Goal: Register for event/course

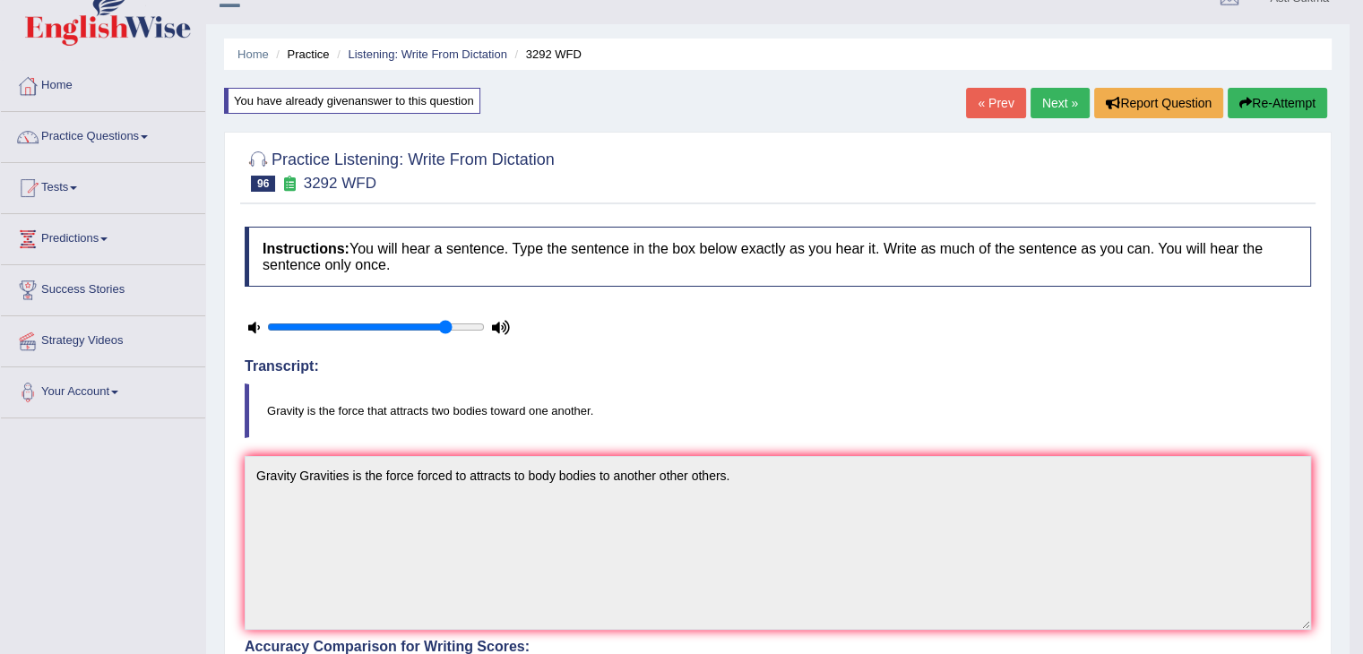
scroll to position [18, 0]
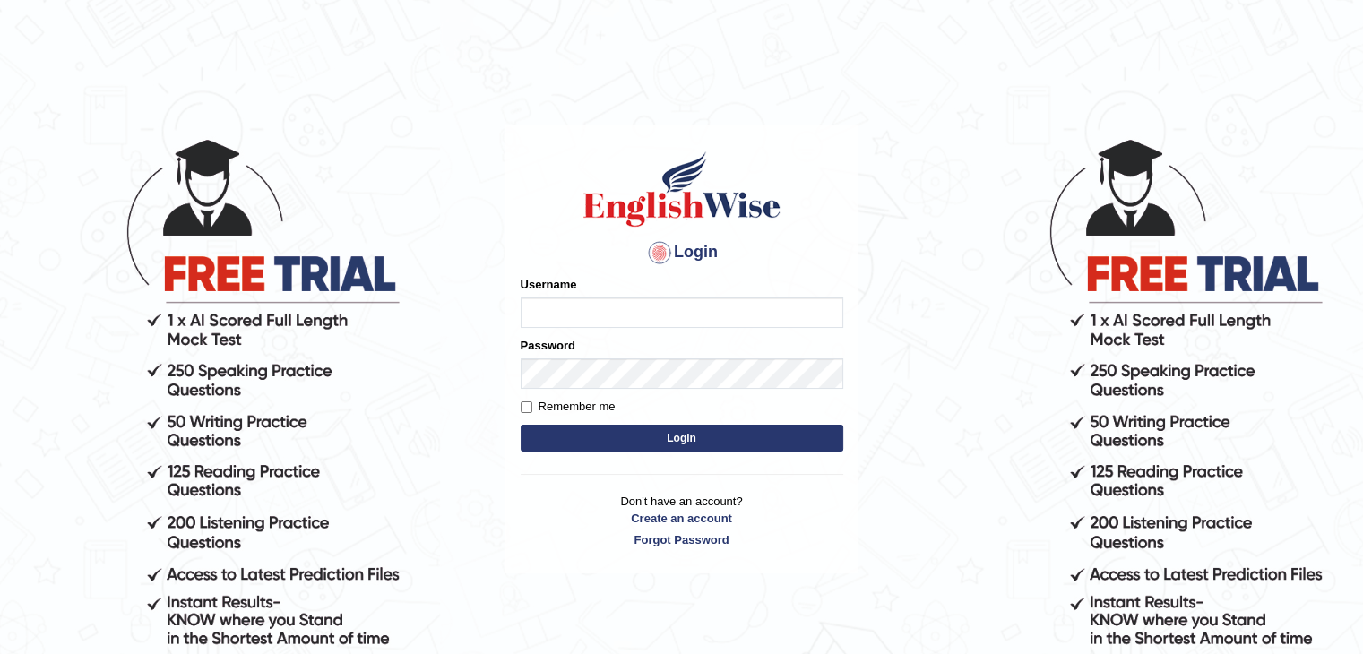
type input "AstiS"
click at [719, 436] on button "Login" at bounding box center [682, 438] width 323 height 27
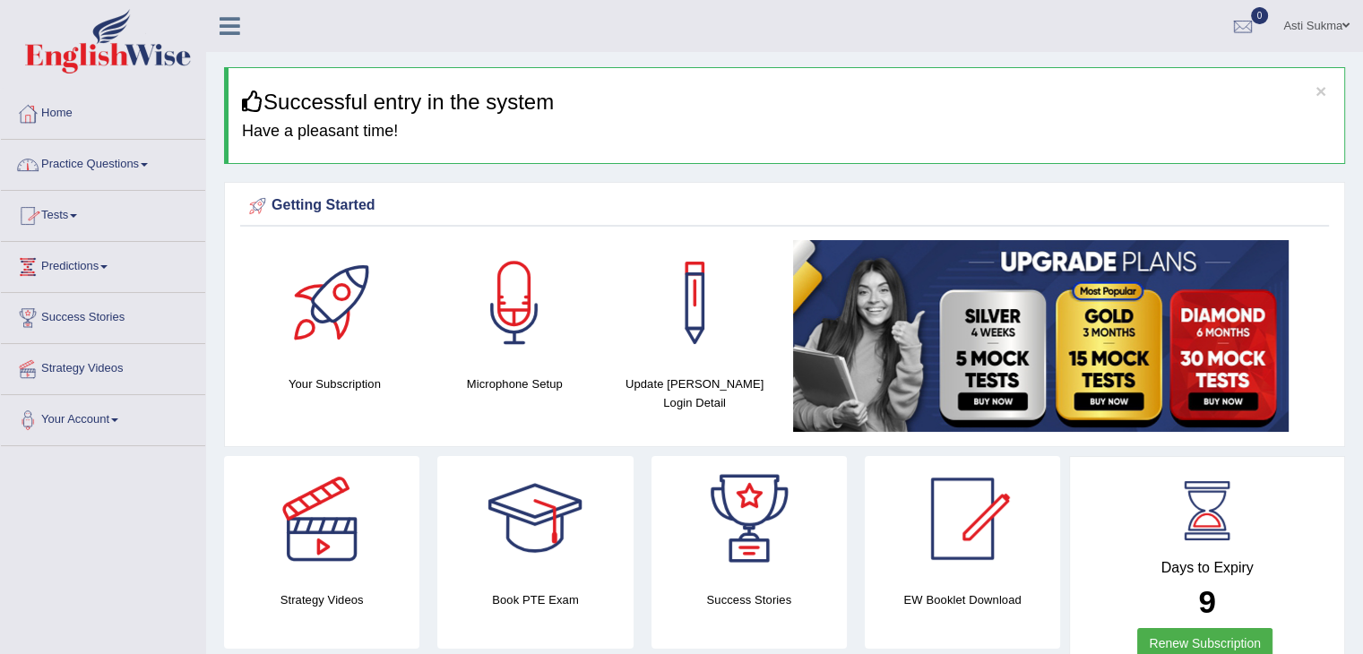
click at [140, 166] on link "Practice Questions" at bounding box center [103, 162] width 204 height 45
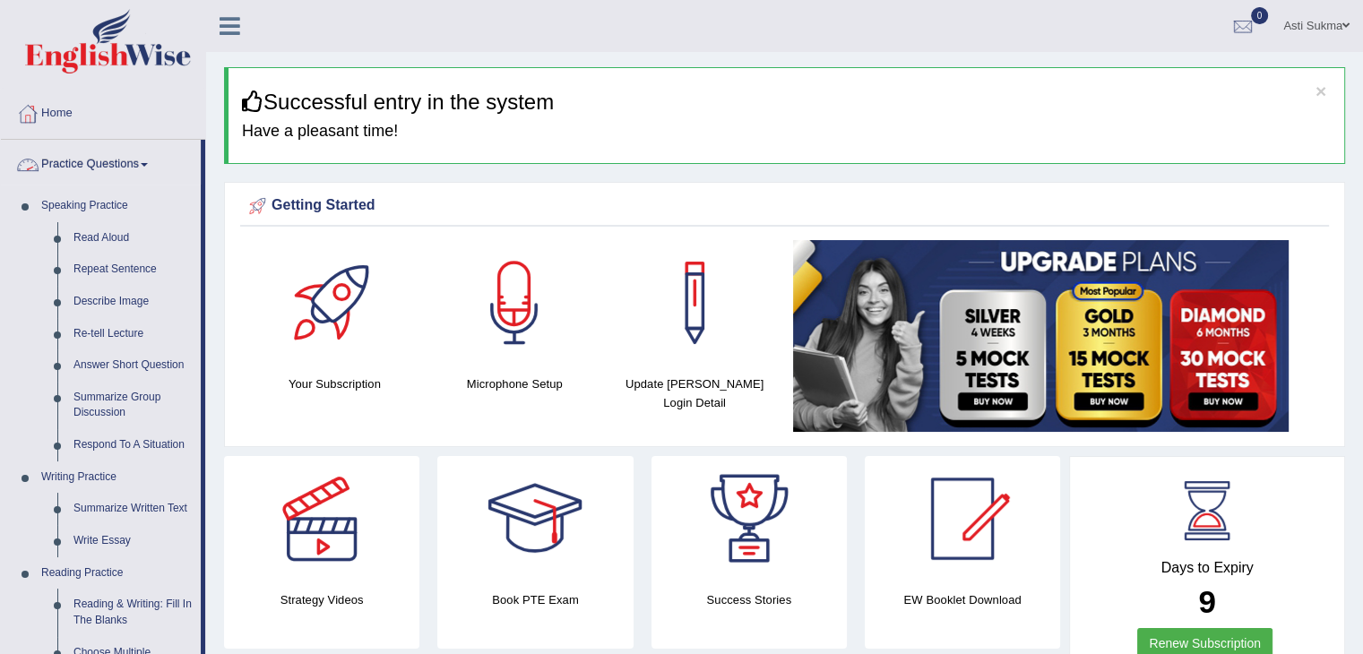
click at [132, 171] on link "Practice Questions" at bounding box center [101, 162] width 200 height 45
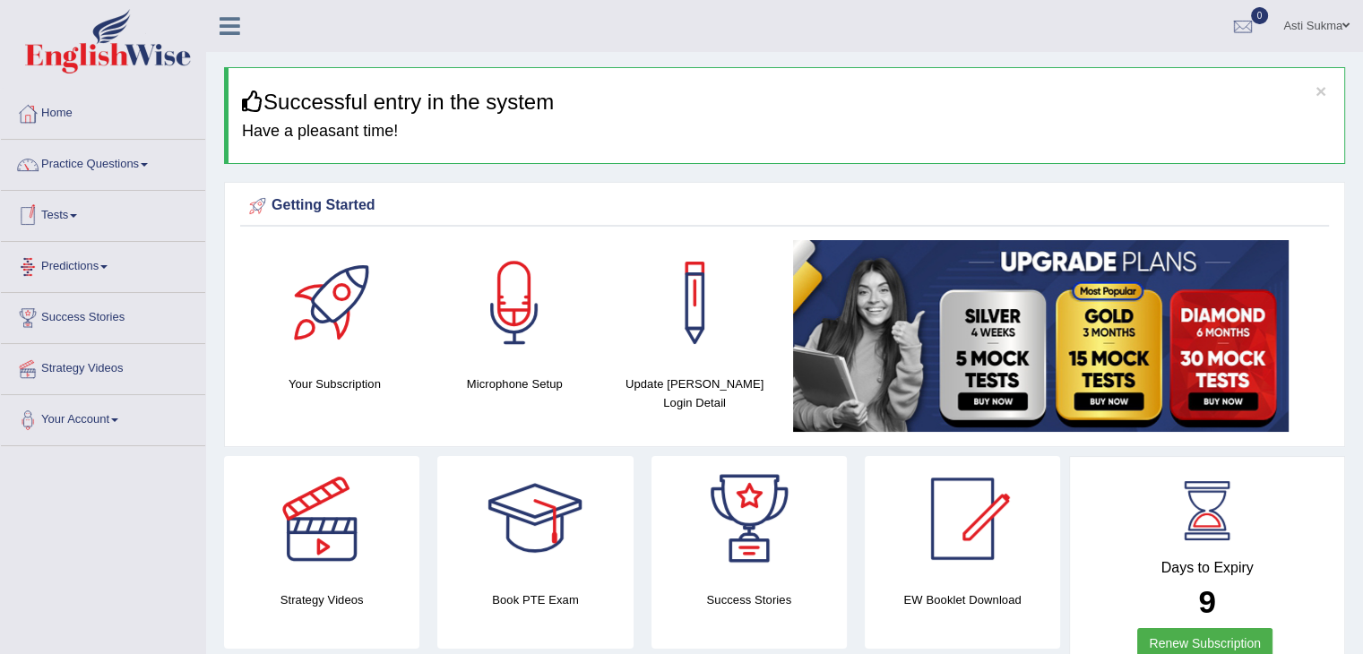
click at [74, 218] on link "Tests" at bounding box center [103, 213] width 204 height 45
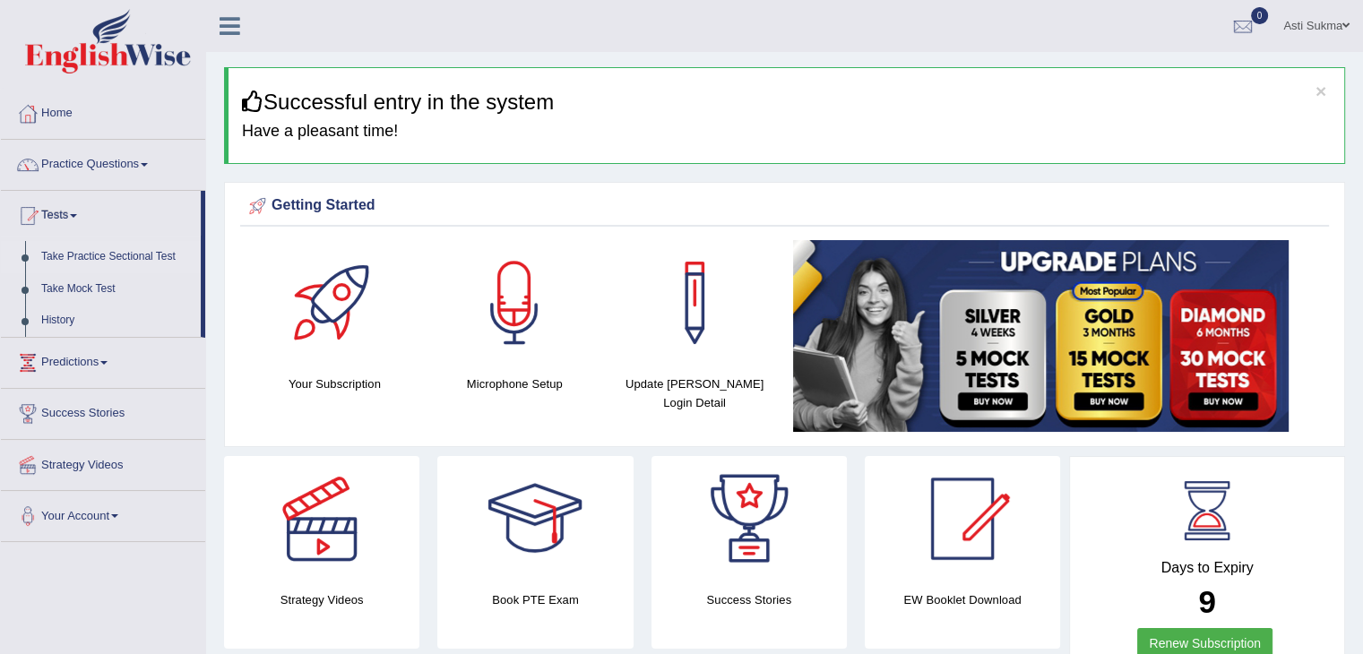
click at [118, 264] on link "Take Practice Sectional Test" at bounding box center [117, 257] width 168 height 32
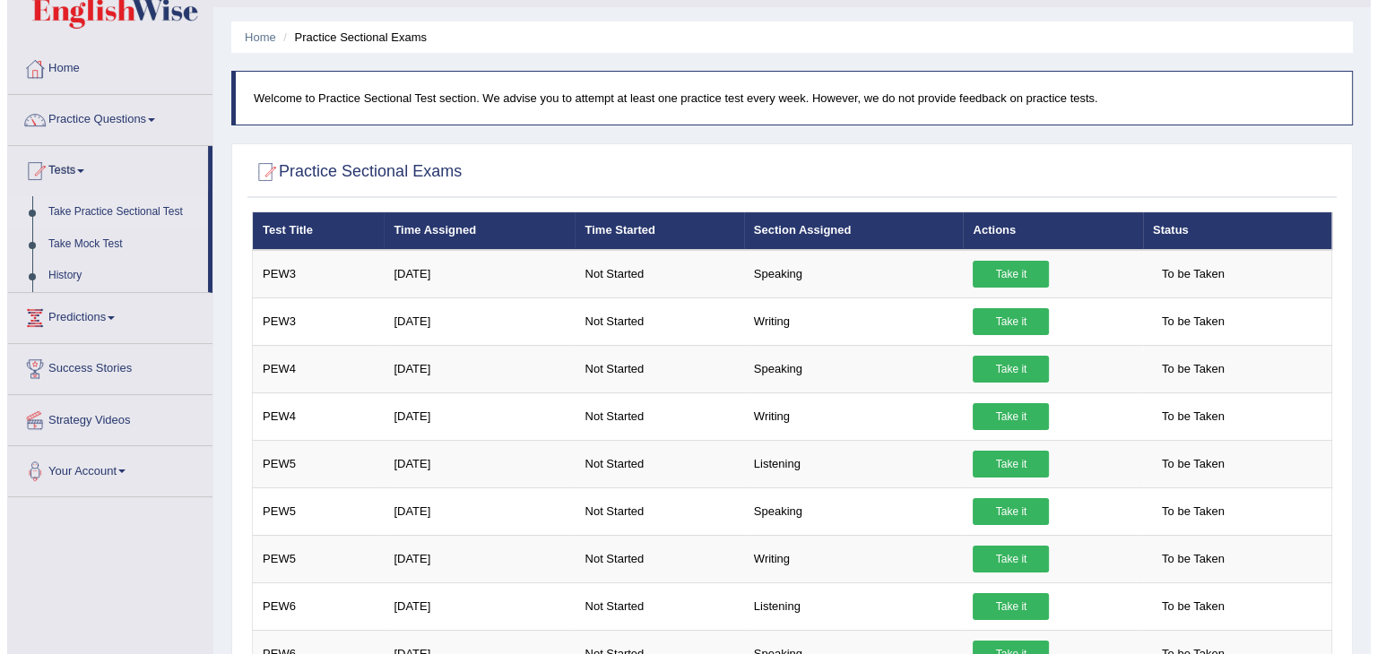
scroll to position [52, 0]
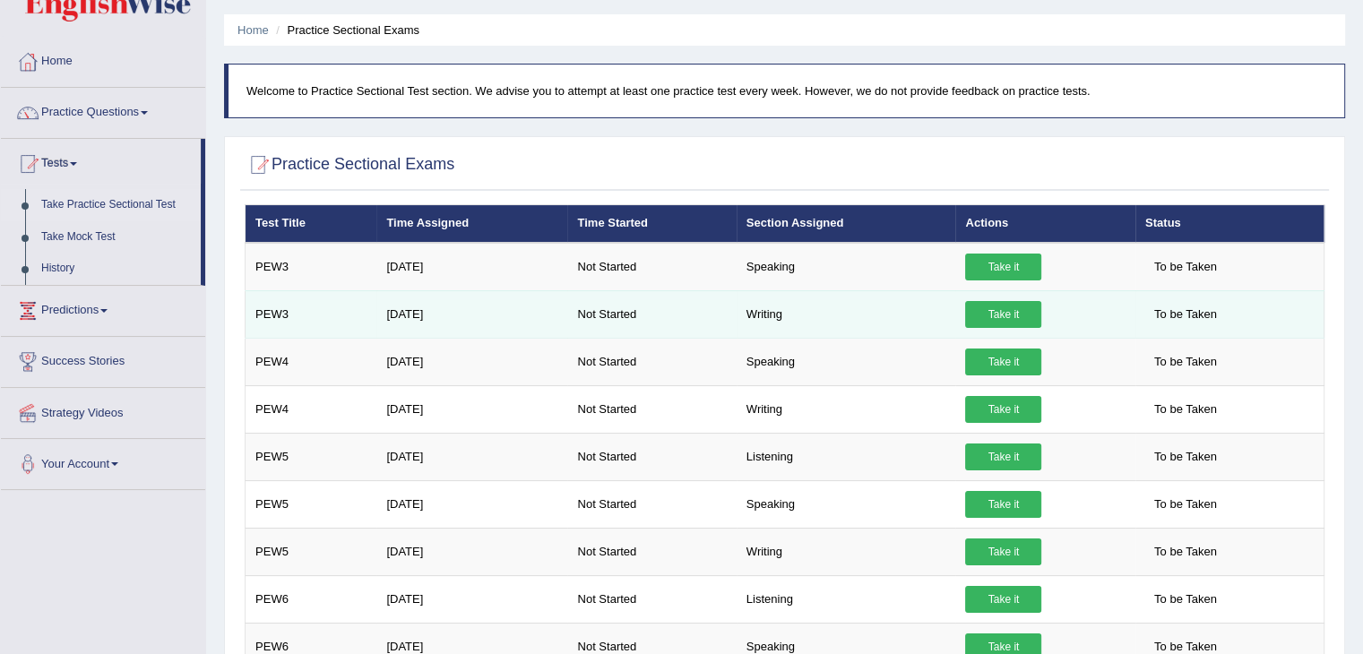
click at [1004, 311] on link "Take it" at bounding box center [1003, 314] width 76 height 27
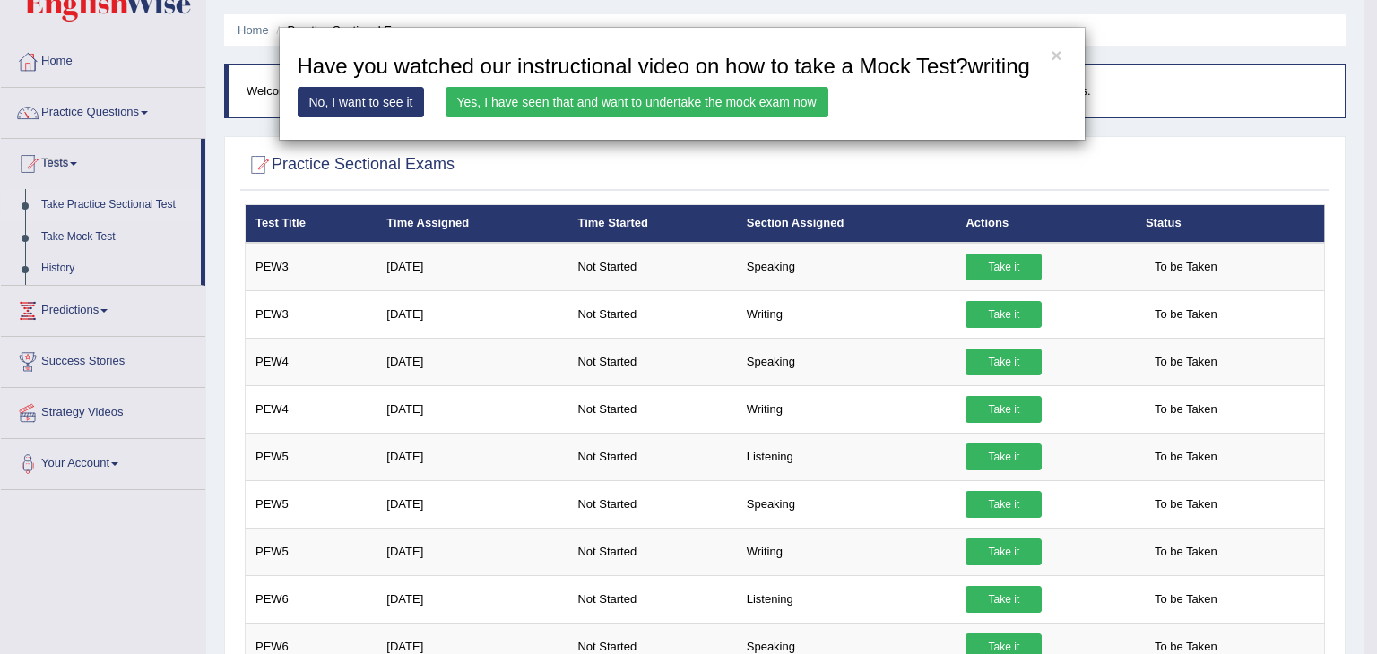
click at [816, 106] on link "Yes, I have seen that and want to undertake the mock exam now" at bounding box center [637, 102] width 383 height 30
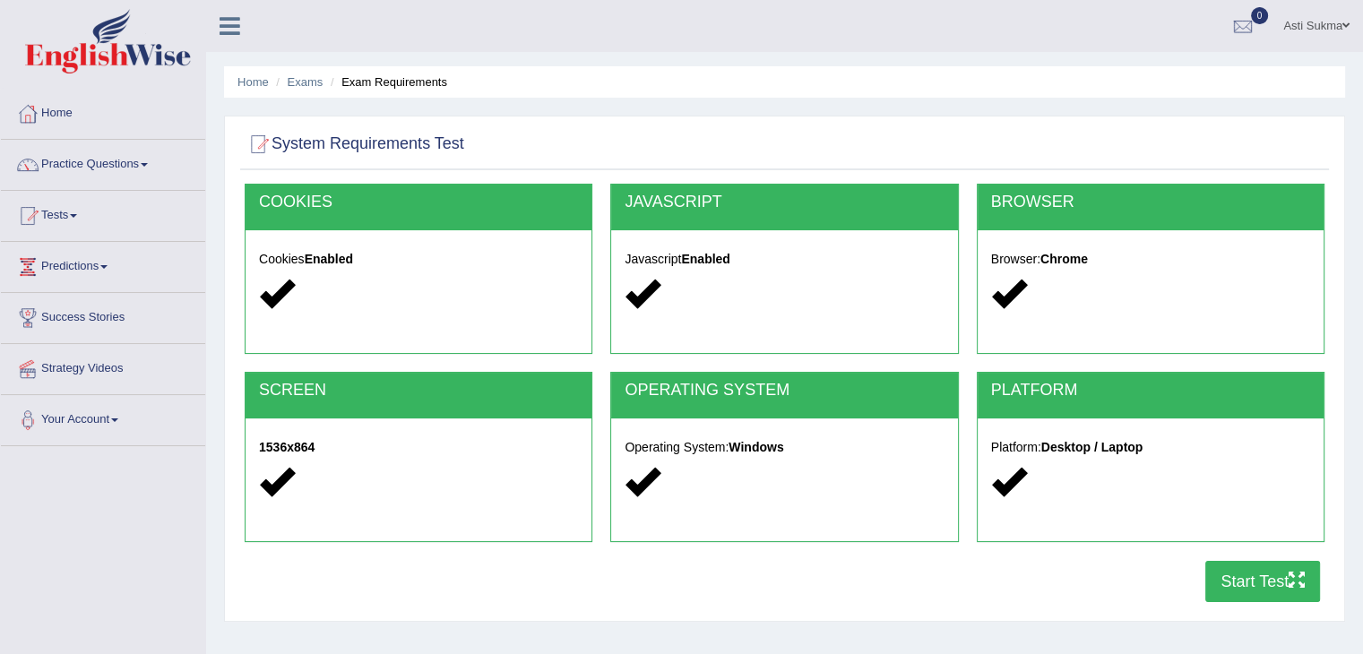
click at [1295, 564] on button "Start Test" at bounding box center [1263, 581] width 115 height 41
